Goal: Task Accomplishment & Management: Use online tool/utility

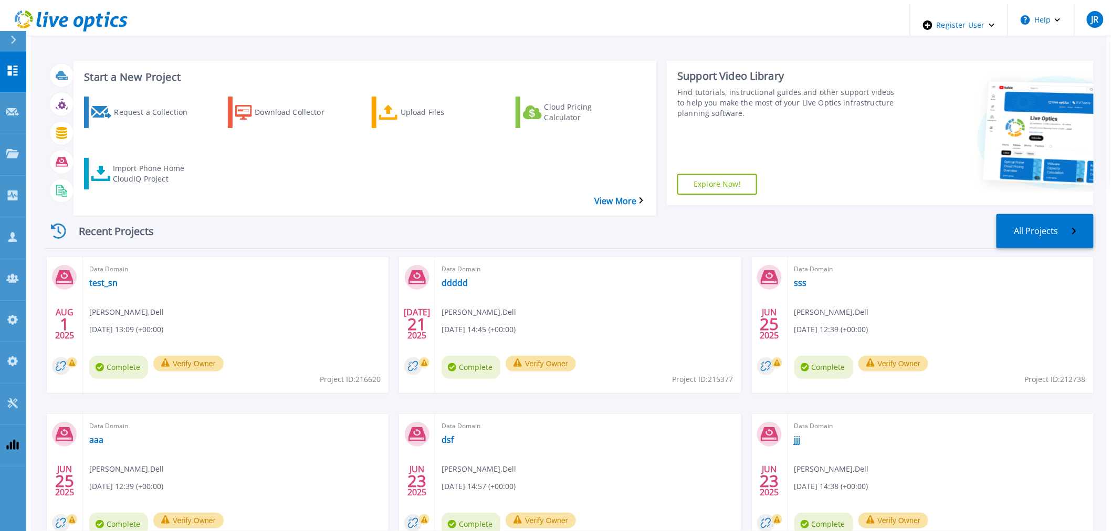
click at [510, 206] on div "Recent Projects All Projects AUG 1 2025 Data Domain test_sn Jose Rubio , Dell 0…" at bounding box center [569, 393] width 1049 height 374
click at [132, 161] on div "Import Phone Home CloudIQ Project" at bounding box center [155, 174] width 84 height 26
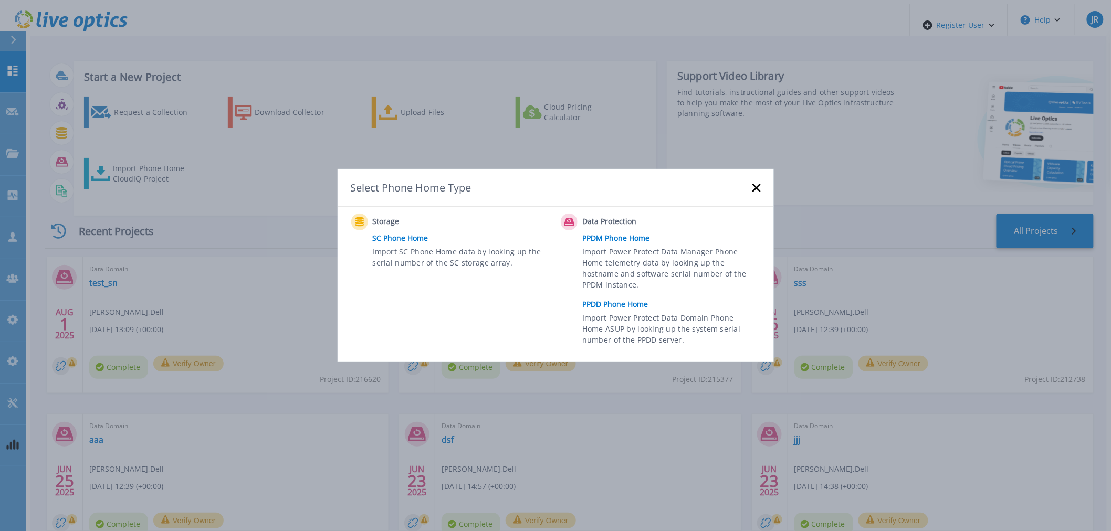
click at [636, 302] on link "PPDD Phone Home" at bounding box center [673, 305] width 183 height 16
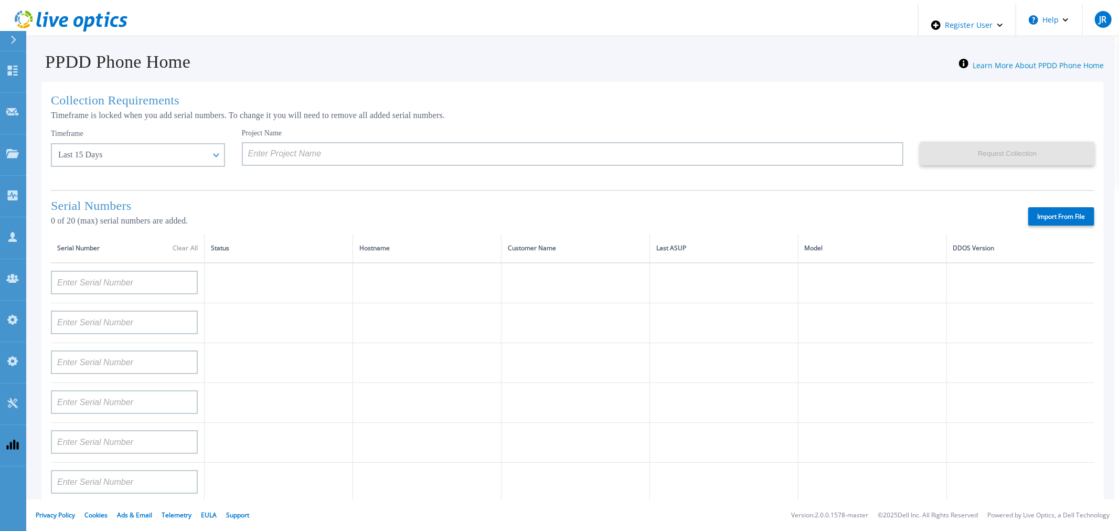
click at [1049, 226] on label "Import From File" at bounding box center [1062, 216] width 66 height 18
click at [0, 0] on input "Import From File" at bounding box center [0, 0] width 0 height 0
type input "APM00211700095"
type input "APX00232503747"
type input "APM00214914093"
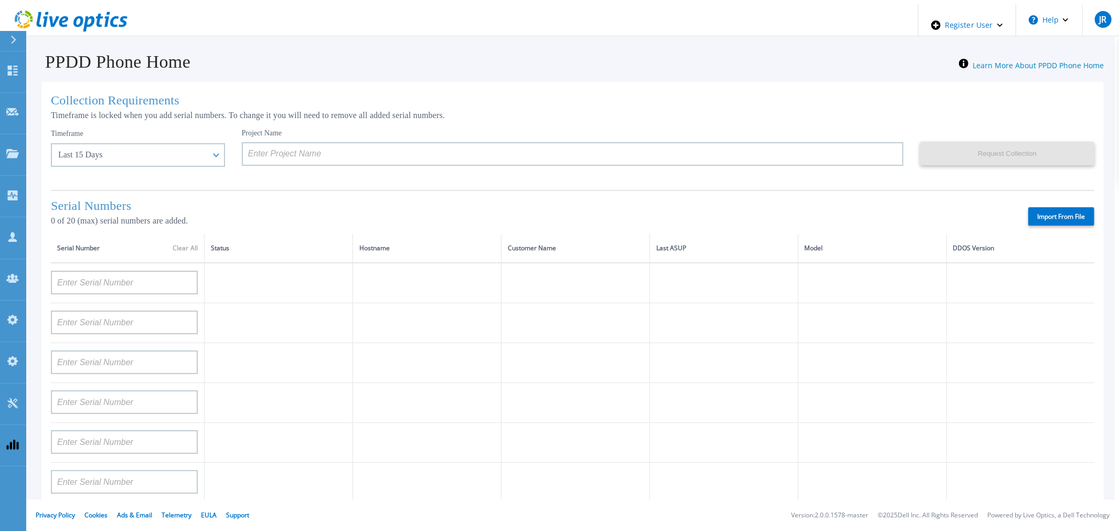
type input "APM00171836329"
type input "APM00212026971"
type input "APM00214914094"
type input "APX00234502218"
type input "APM00212018359"
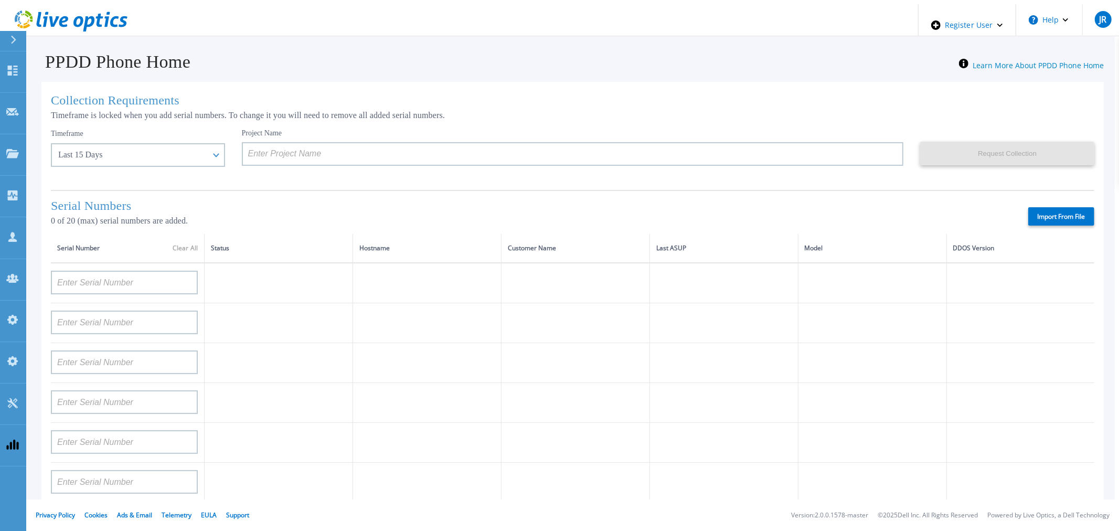
type input "APX00232503745"
type input "APX00232503743"
type input "APM00193603655"
type input "APM00212517749"
type input "APX00232503742"
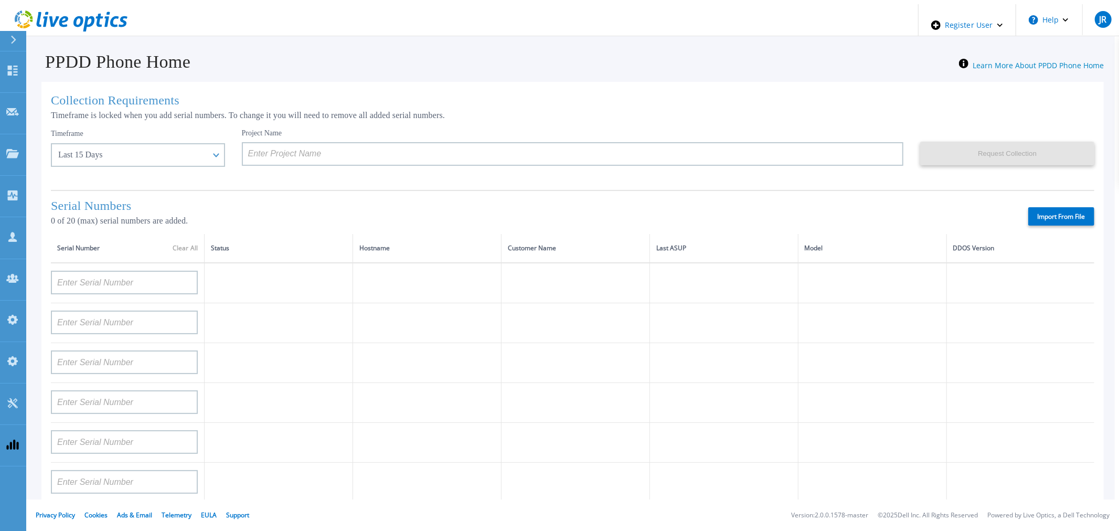
type input "APM00212702822"
type input "APM00212610953"
type input "APM00202614668"
type input "APM00212613652"
type input "APX00222101185"
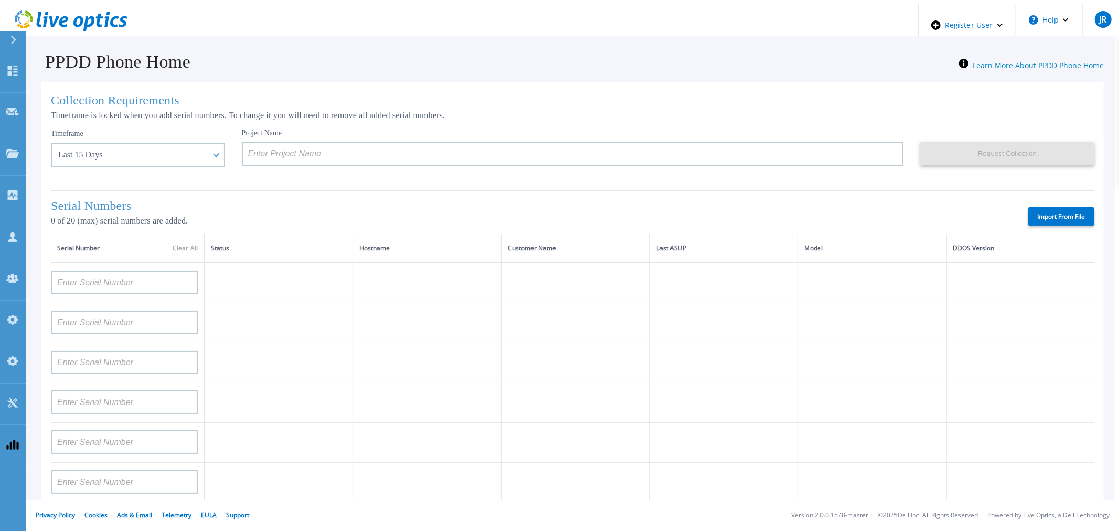
type input "AUDVUX6XJHDJFE"
type input "APM00133543104"
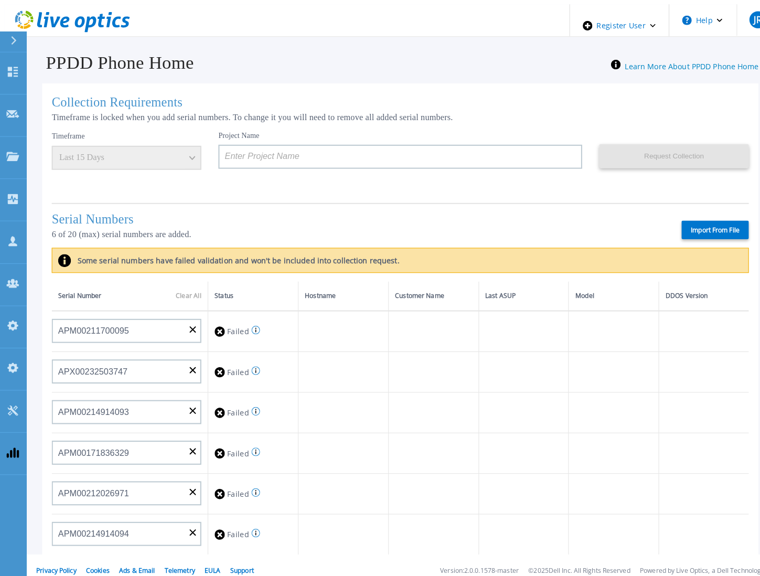
click at [251, 324] on icon at bounding box center [251, 324] width 1 height 5
click at [248, 364] on icon at bounding box center [251, 364] width 8 height 8
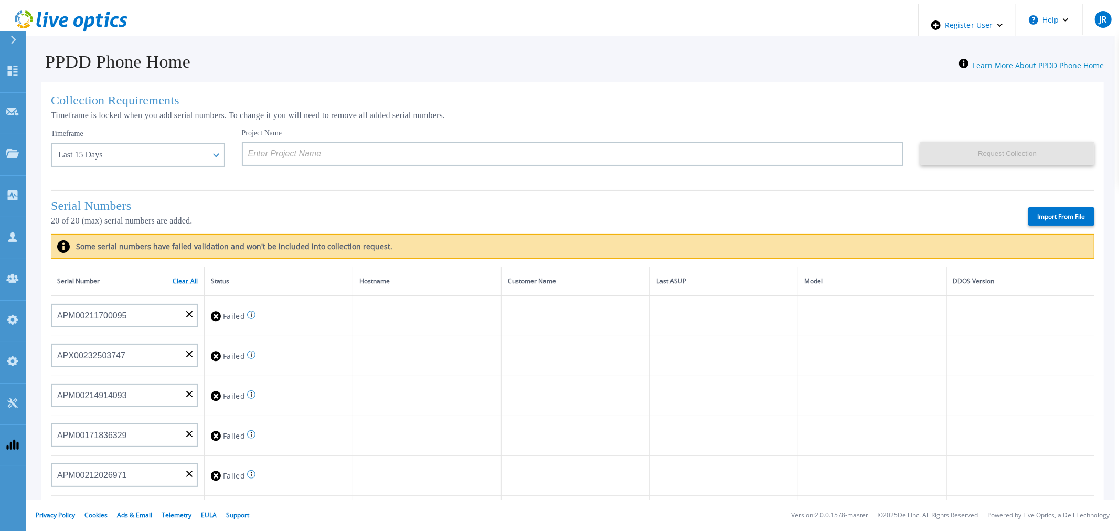
click at [180, 285] on link "Clear All" at bounding box center [185, 281] width 25 height 7
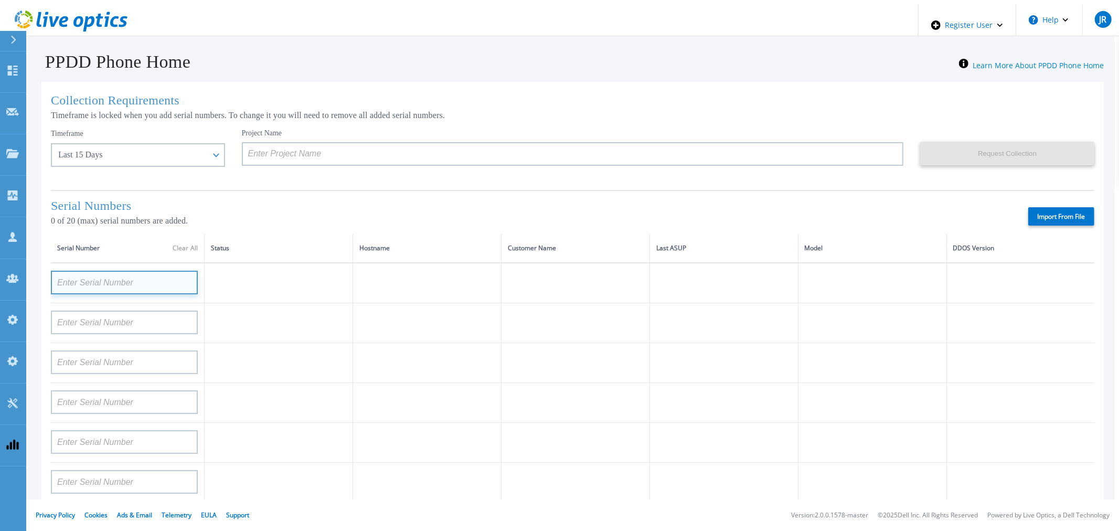
click at [136, 289] on input at bounding box center [124, 283] width 147 height 24
click at [96, 287] on input at bounding box center [124, 283] width 147 height 24
paste input "APM00211700095"
type input "APM00211700095"
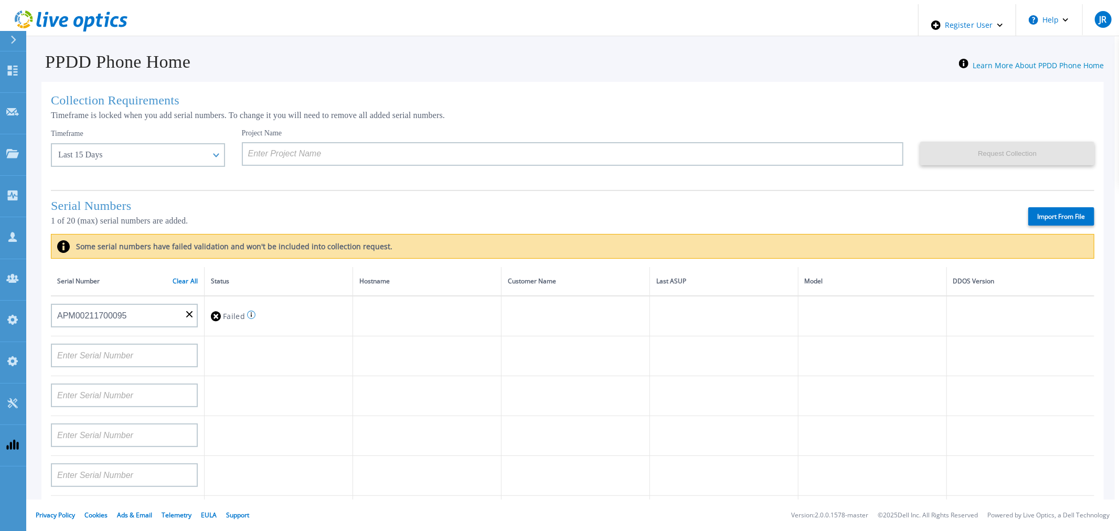
click at [627, 101] on h1 "Collection Requirements" at bounding box center [573, 100] width 1044 height 14
drag, startPoint x: 702, startPoint y: 77, endPoint x: 673, endPoint y: 86, distance: 29.7
click at [702, 77] on div "Collection Requirements Timeframe is locked when you add serial numbers. To cha…" at bounding box center [572, 385] width 1085 height 626
click at [615, 93] on h1 "Collection Requirements" at bounding box center [573, 100] width 1044 height 14
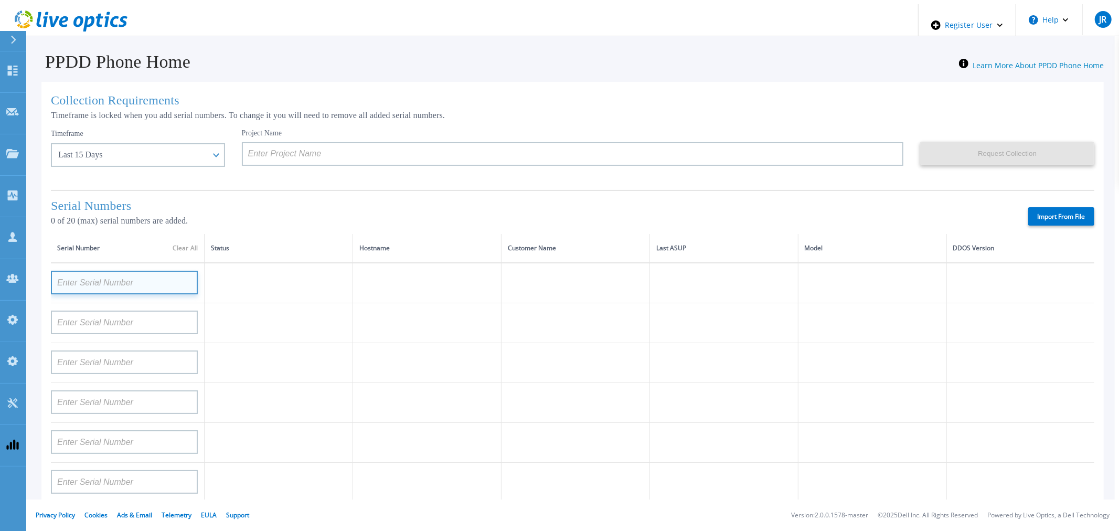
click at [143, 287] on input at bounding box center [124, 283] width 147 height 24
paste input "Do Dev for Ser"
type input "Do Dev for Ser"
paste input "APM00211700095"
type input "APM00211700095"
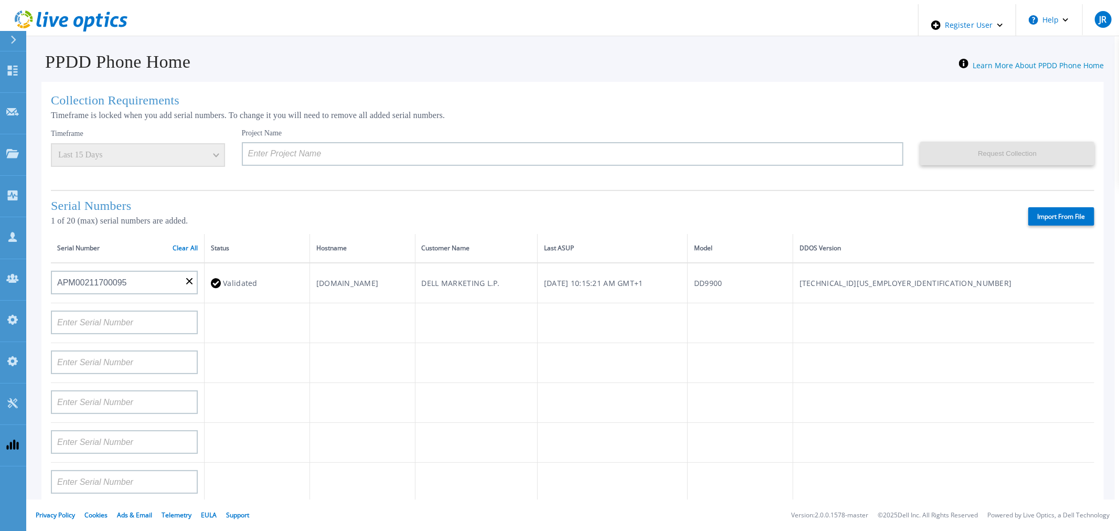
click at [246, 226] on p "1 of 20 (max) serial numbers are added." at bounding box center [171, 220] width 241 height 9
click at [107, 329] on input at bounding box center [124, 323] width 147 height 24
paste input "CKM00192200277"
type input "CKM00192200277"
click at [415, 363] on td at bounding box center [362, 363] width 105 height 40
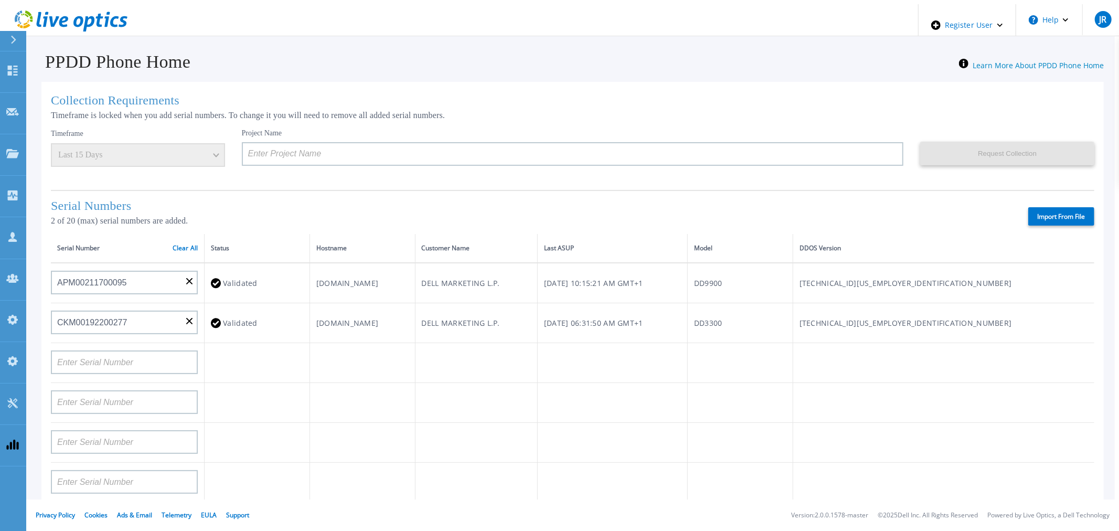
click at [1069, 211] on div "Serial Numbers 2 of 20 (max) serial numbers are added. Import From File" at bounding box center [573, 212] width 1044 height 44
click at [1056, 224] on label "Import From File" at bounding box center [1062, 216] width 66 height 18
click at [0, 0] on input "Import From File" at bounding box center [0, 0] width 0 height 0
type input "APM00211700095"
type input "APX00232503747"
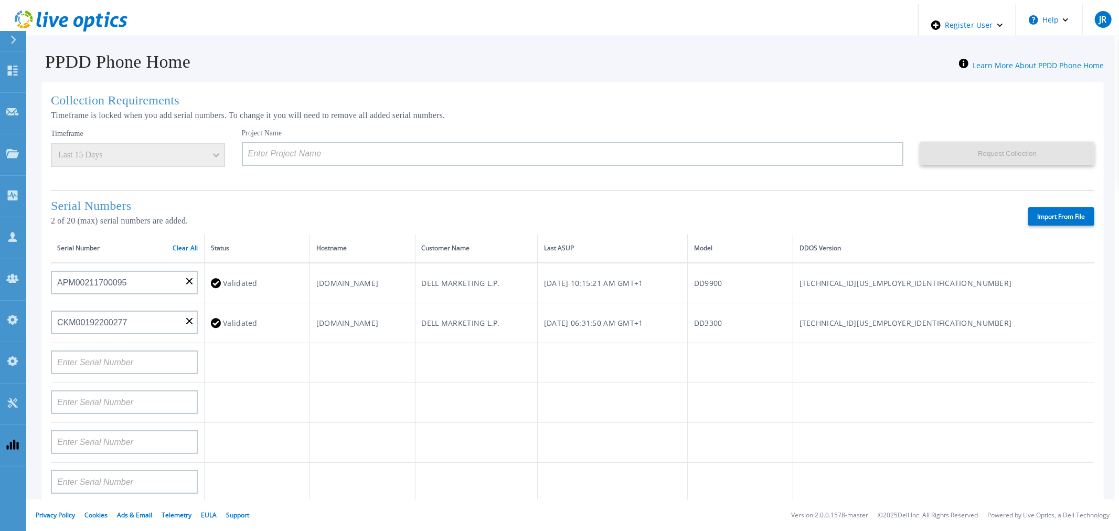
type input "APM00214914093"
type input "APM00171836329"
type input "APM00212026971"
type input "APM00214914094"
type input "APX00234502218"
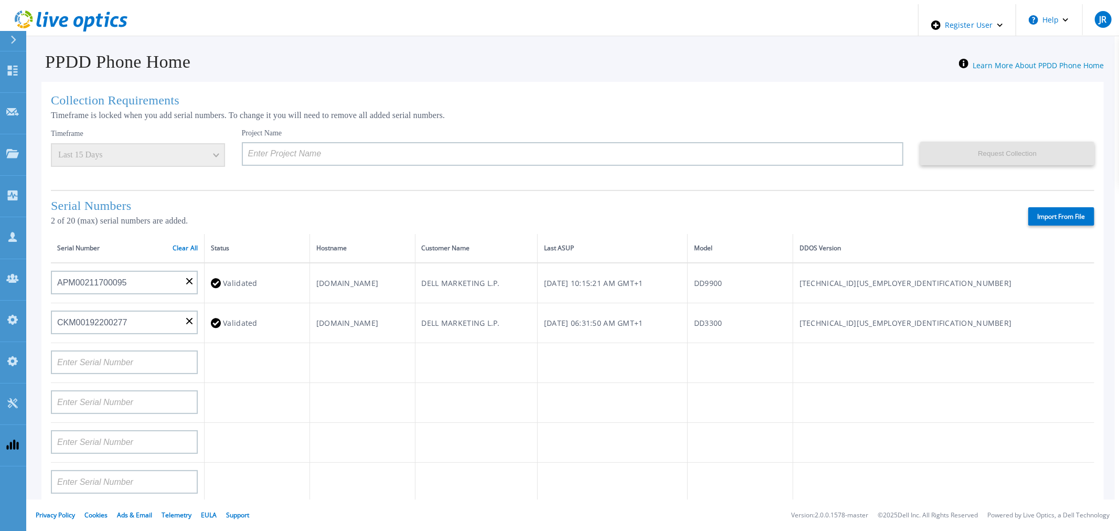
type input "APM00212018359"
type input "APX00232503745"
type input "APX00232503743"
type input "APM00193603655"
type input "APM00212517749"
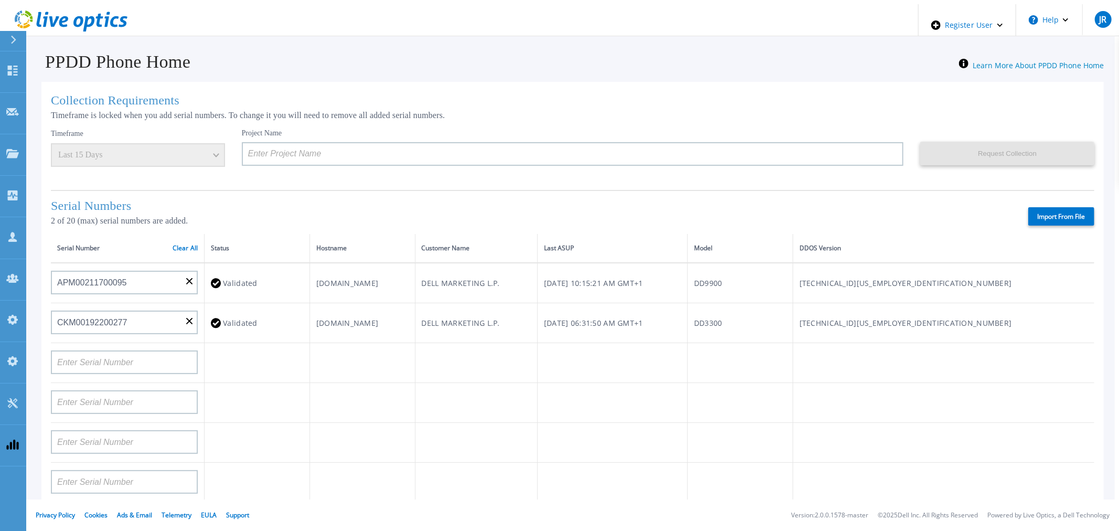
type input "APX00232503742"
type input "APM00212702822"
type input "APM00212610953"
type input "APM00202614668"
type input "APM00212613652"
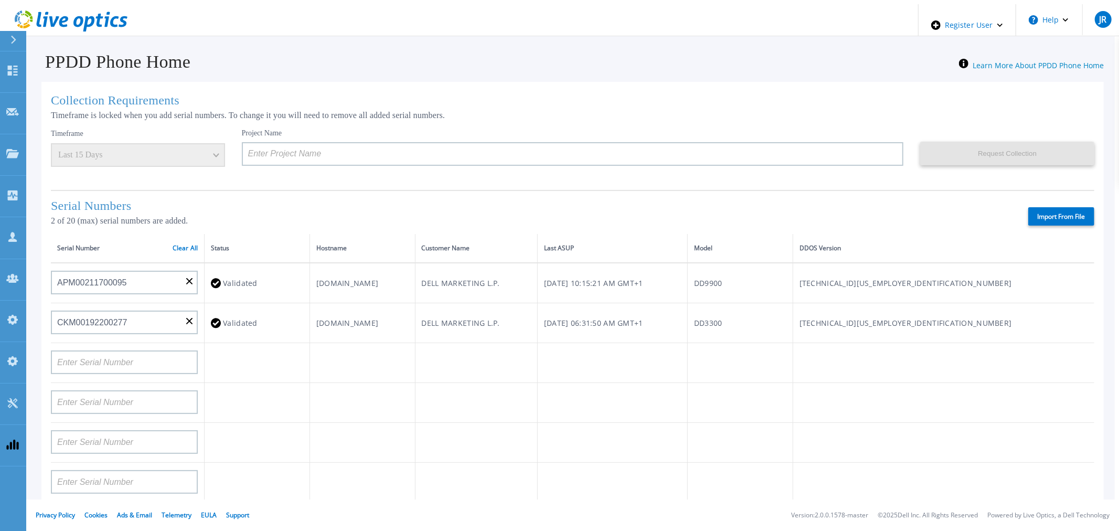
type input "APX00222101185"
type input "AUDVUX6XJHDJFE"
